Goal: Task Accomplishment & Management: Complete application form

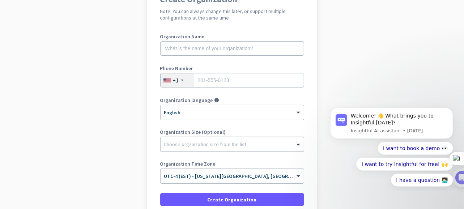
scroll to position [69, 0]
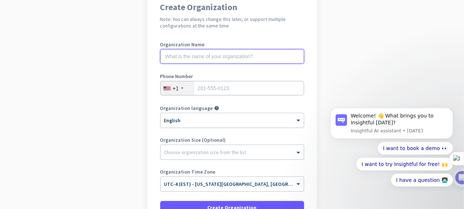
click at [215, 57] on input "text" at bounding box center [232, 56] width 144 height 14
click at [172, 56] on input "text" at bounding box center [232, 56] width 144 height 14
click at [235, 52] on input "text" at bounding box center [232, 56] width 144 height 14
type input "PackGuard"
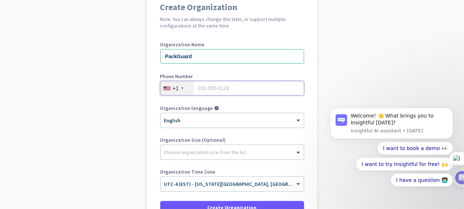
click at [207, 85] on input "tel" at bounding box center [232, 88] width 144 height 14
type input "0382902557"
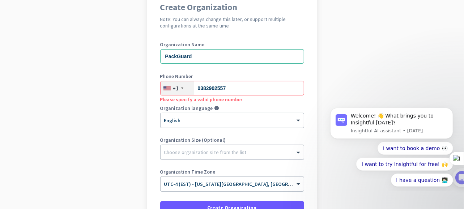
click at [181, 88] on div at bounding box center [182, 88] width 2 height 1
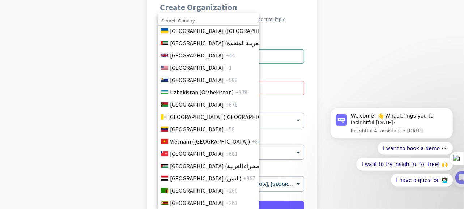
scroll to position [2899, 0]
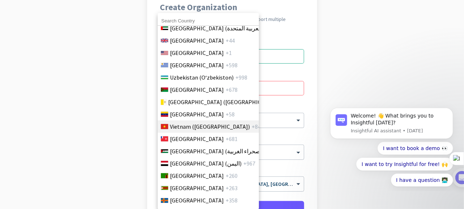
click at [183, 122] on span "Vietnam (Việt Nam)" at bounding box center [210, 126] width 80 height 9
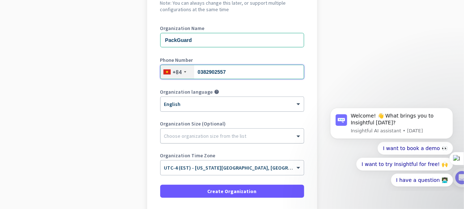
scroll to position [105, 0]
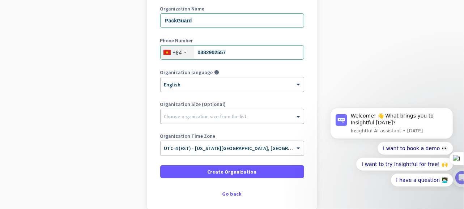
click at [205, 116] on div at bounding box center [232, 114] width 143 height 7
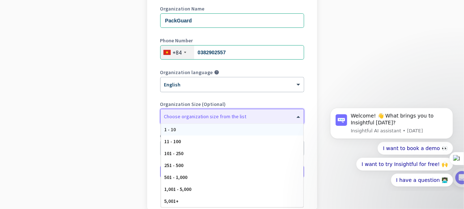
click at [187, 129] on div "1 - 10" at bounding box center [232, 130] width 143 height 12
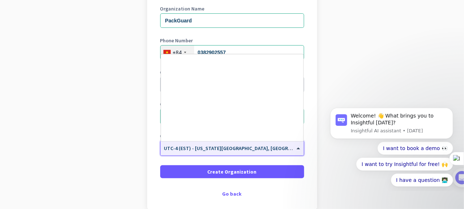
click at [238, 148] on div at bounding box center [232, 146] width 143 height 6
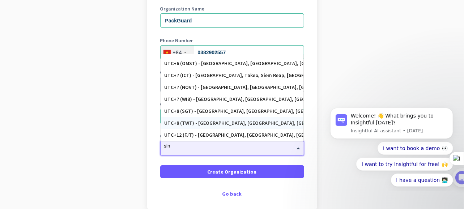
scroll to position [0, 0]
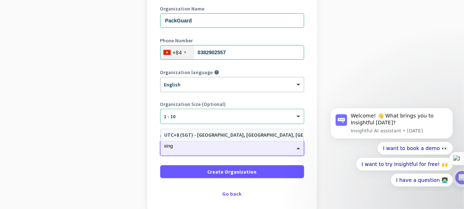
type input "sin"
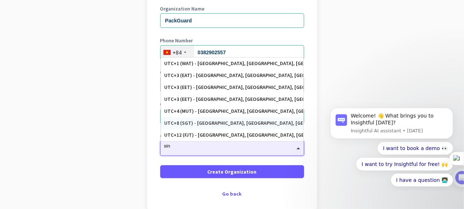
click at [206, 120] on div "UTC+8 (SGT) - Singapore, Ulu Bedok, Bedok New Town, Tampines Estate" at bounding box center [232, 123] width 135 height 6
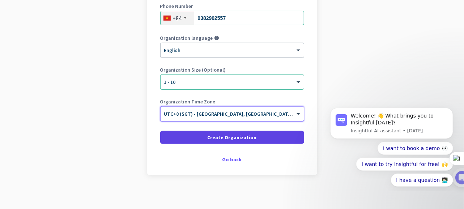
scroll to position [141, 0]
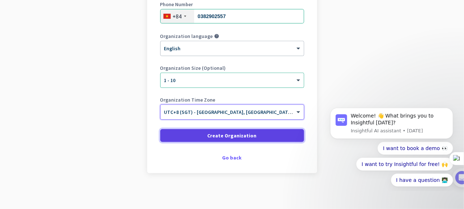
click at [215, 136] on span "Create Organization" at bounding box center [232, 135] width 49 height 7
click at [201, 131] on span at bounding box center [232, 135] width 144 height 17
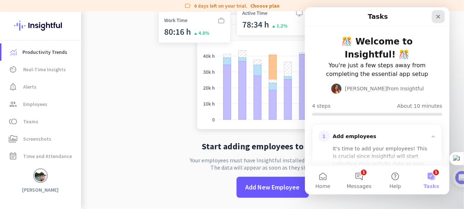
click at [440, 16] on icon "Close" at bounding box center [438, 17] width 6 height 6
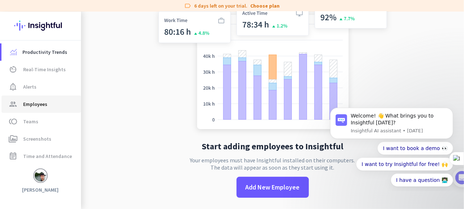
click at [46, 109] on link "group Employees" at bounding box center [41, 103] width 80 height 17
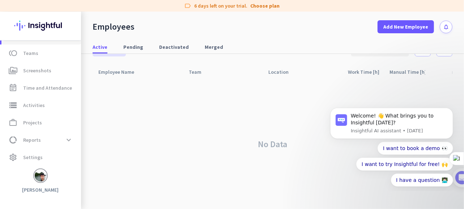
scroll to position [20, 0]
click at [132, 136] on div "No Data" at bounding box center [273, 143] width 360 height 131
click at [38, 175] on img at bounding box center [41, 176] width 12 height 12
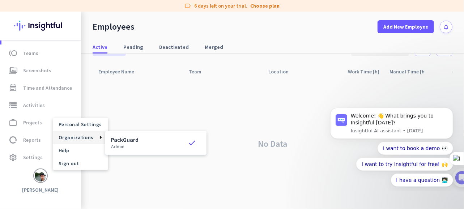
click at [121, 140] on h3 "PackGuard" at bounding box center [124, 140] width 27 height 6
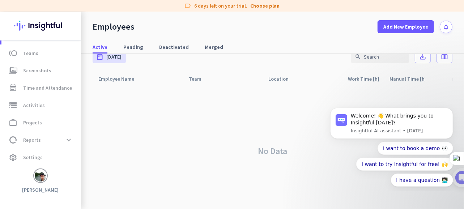
scroll to position [0, 0]
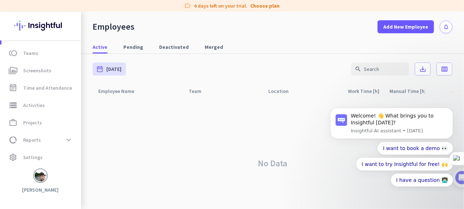
click at [30, 25] on img at bounding box center [40, 26] width 53 height 28
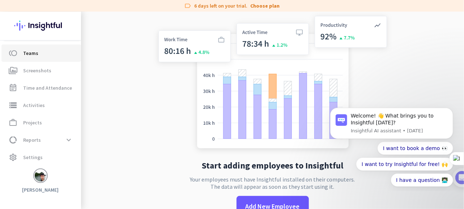
click at [26, 56] on span "Teams" at bounding box center [30, 53] width 15 height 9
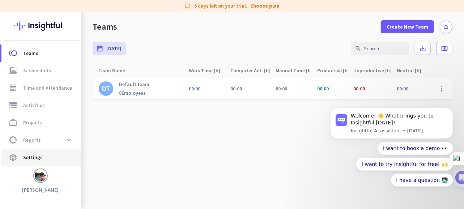
click at [37, 158] on span "Settings" at bounding box center [33, 157] width 20 height 9
